Goal: Transaction & Acquisition: Purchase product/service

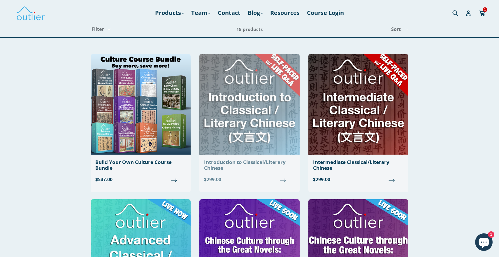
click at [246, 115] on img at bounding box center [249, 104] width 100 height 101
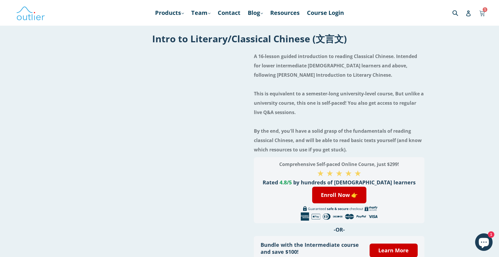
click at [482, 12] on icon at bounding box center [482, 12] width 5 height 4
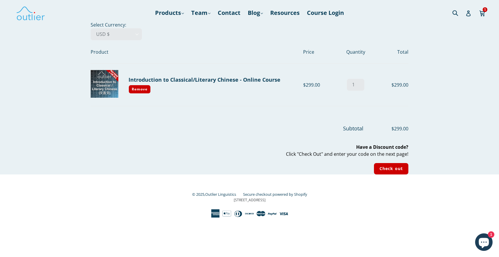
click at [272, 214] on icon at bounding box center [272, 214] width 9 height 2
click at [272, 212] on icon at bounding box center [272, 213] width 9 height 9
click at [388, 169] on input "Check out" at bounding box center [391, 168] width 34 height 11
click at [274, 213] on icon at bounding box center [272, 214] width 9 height 2
click at [384, 168] on input "Check out" at bounding box center [391, 168] width 34 height 11
